Goal: Task Accomplishment & Management: Book appointment/travel/reservation

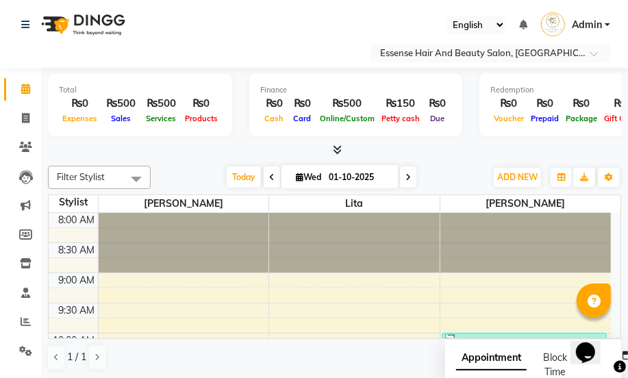
click at [409, 175] on icon at bounding box center [407, 177] width 5 height 8
type input "02-10-2025"
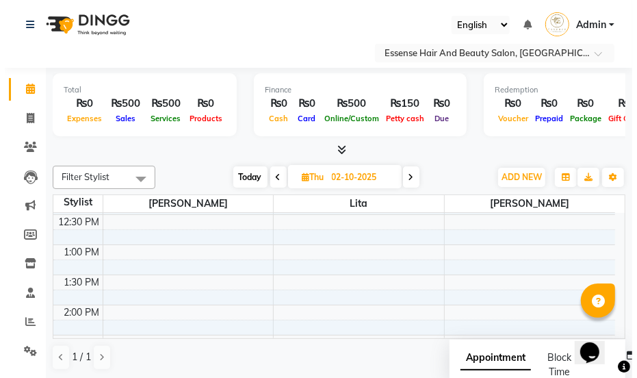
scroll to position [240, 0]
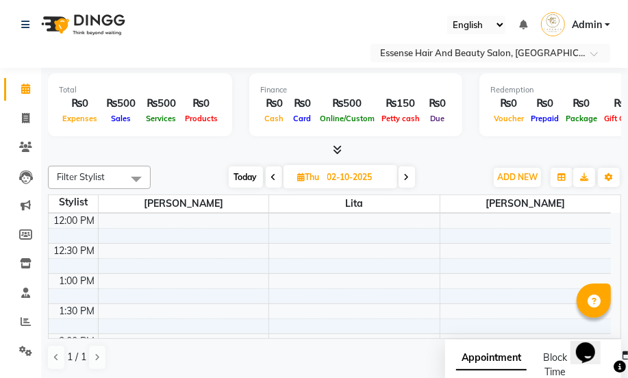
click at [111, 222] on div "8:00 AM 8:30 AM 9:00 AM 9:30 AM 10:00 AM 10:30 AM 11:00 AM 11:30 AM 12:00 PM 12…" at bounding box center [330, 364] width 562 height 782
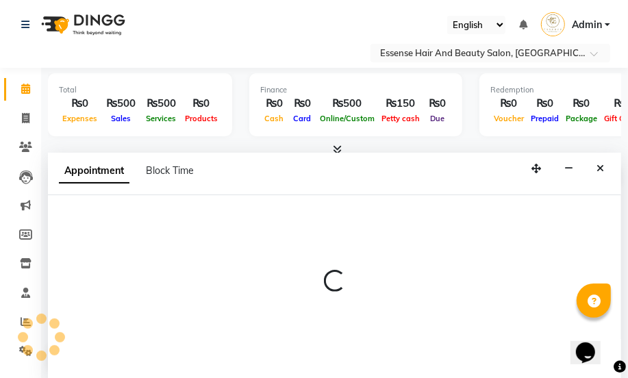
select select "81254"
select select "720"
select select "tentative"
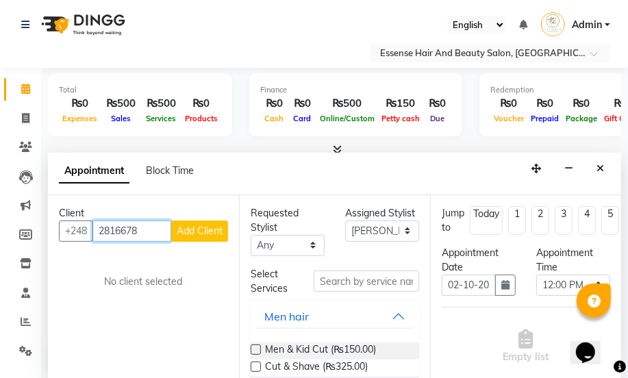
type input "2816678"
click at [205, 235] on button "Add Client" at bounding box center [199, 230] width 57 height 21
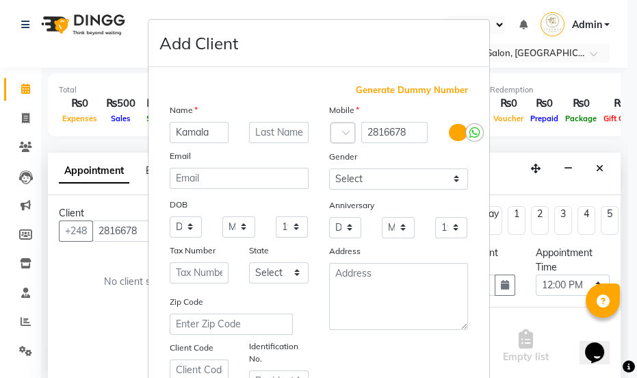
type input "Kamala"
click at [453, 181] on select "Select [DEMOGRAPHIC_DATA] [DEMOGRAPHIC_DATA] Other Prefer Not To Say" at bounding box center [398, 178] width 139 height 21
select select "[DEMOGRAPHIC_DATA]"
click at [329, 168] on select "Select [DEMOGRAPHIC_DATA] [DEMOGRAPHIC_DATA] Other Prefer Not To Say" at bounding box center [398, 178] width 139 height 21
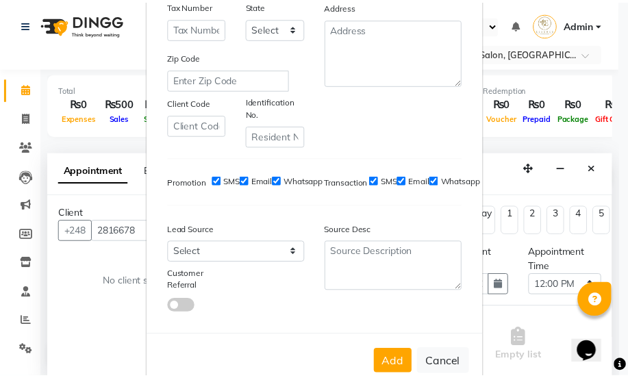
scroll to position [279, 0]
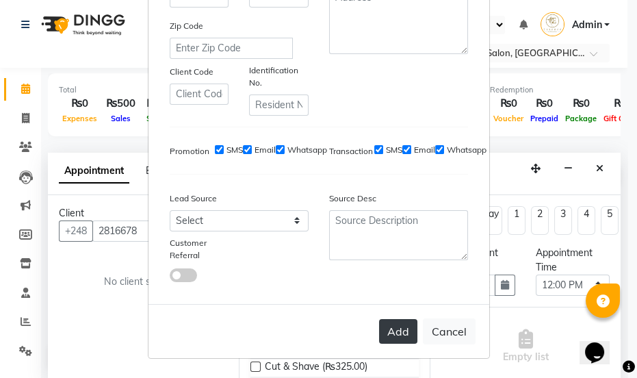
click at [398, 333] on button "Add" at bounding box center [398, 331] width 38 height 25
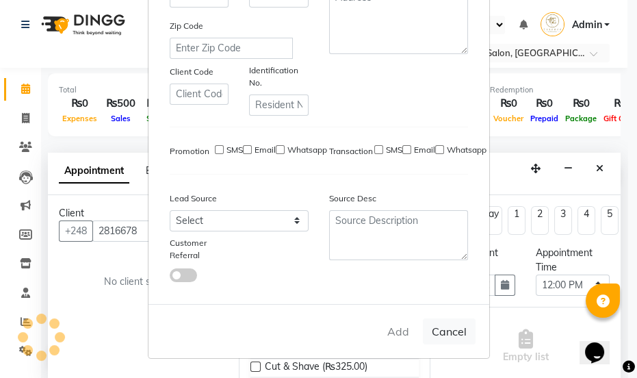
select select
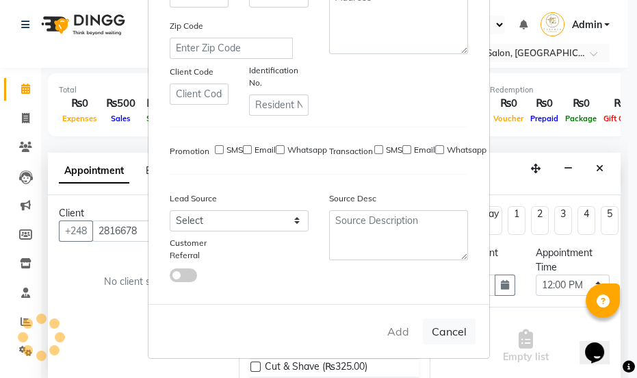
select select
checkbox input "false"
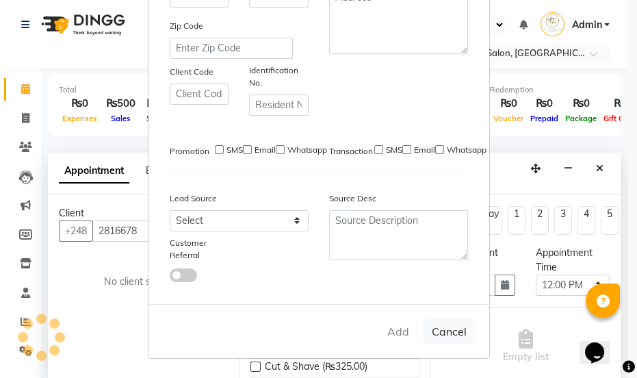
checkbox input "false"
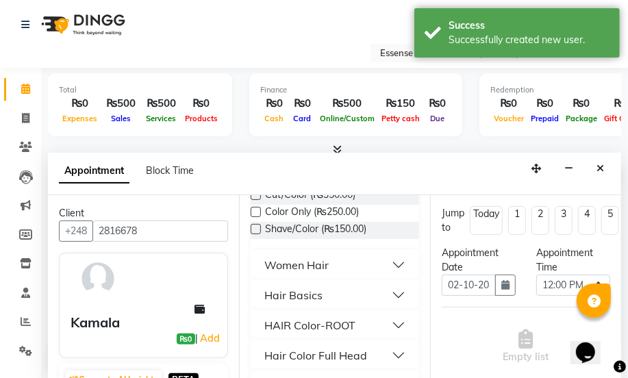
scroll to position [186, 0]
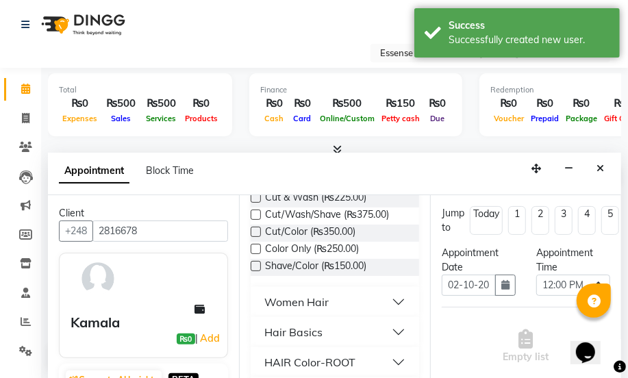
click at [387, 331] on button "Hair Basics" at bounding box center [334, 332] width 157 height 25
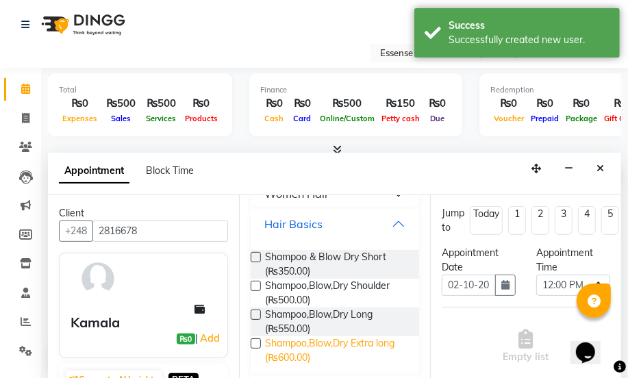
scroll to position [311, 0]
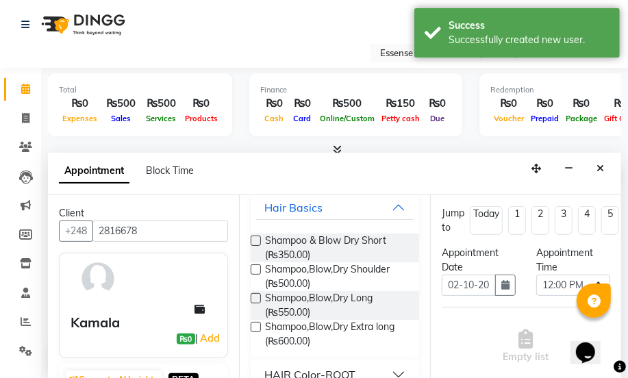
click at [252, 322] on label at bounding box center [256, 327] width 10 height 10
click at [252, 324] on input "checkbox" at bounding box center [255, 328] width 9 height 9
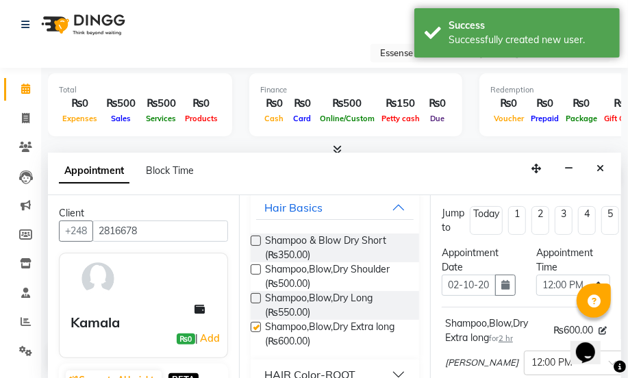
checkbox input "false"
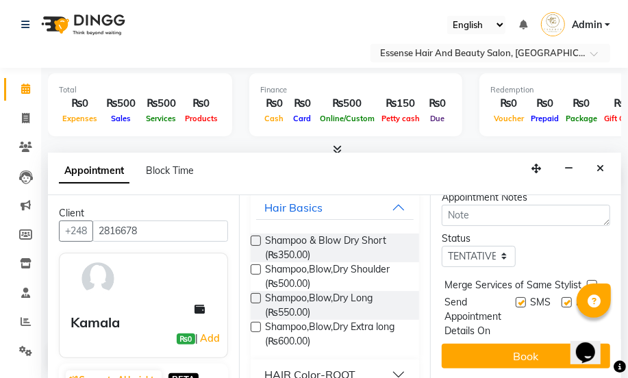
scroll to position [254, 0]
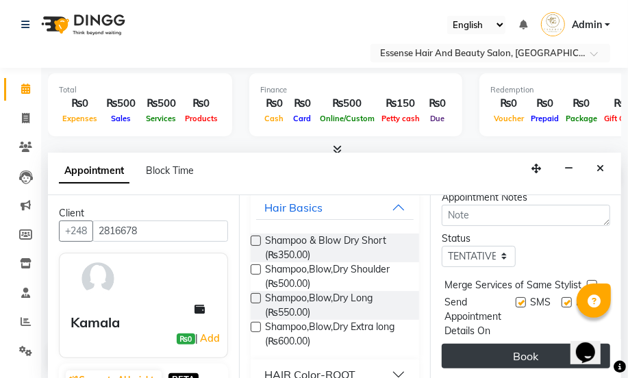
click at [528, 346] on button "Book" at bounding box center [525, 356] width 168 height 25
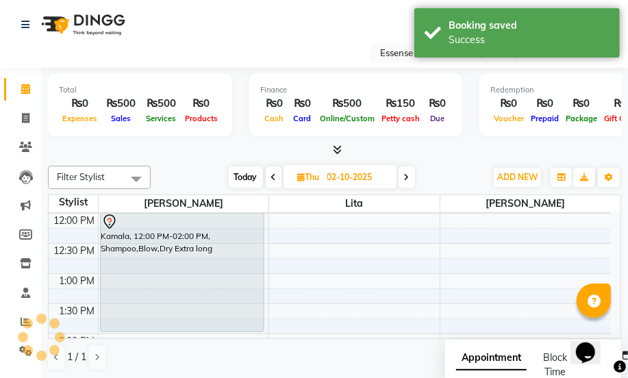
scroll to position [0, 0]
